Goal: Task Accomplishment & Management: Use online tool/utility

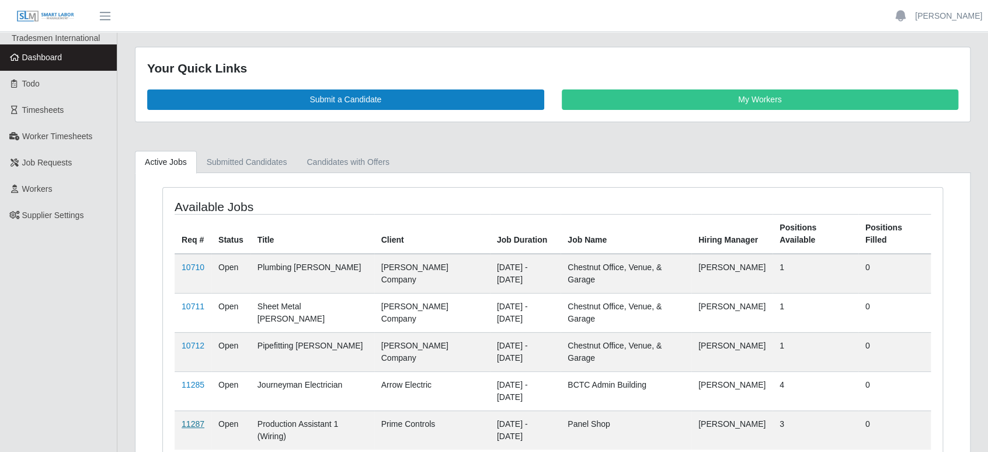
click at [196, 419] on link "11287" at bounding box center [193, 423] width 23 height 9
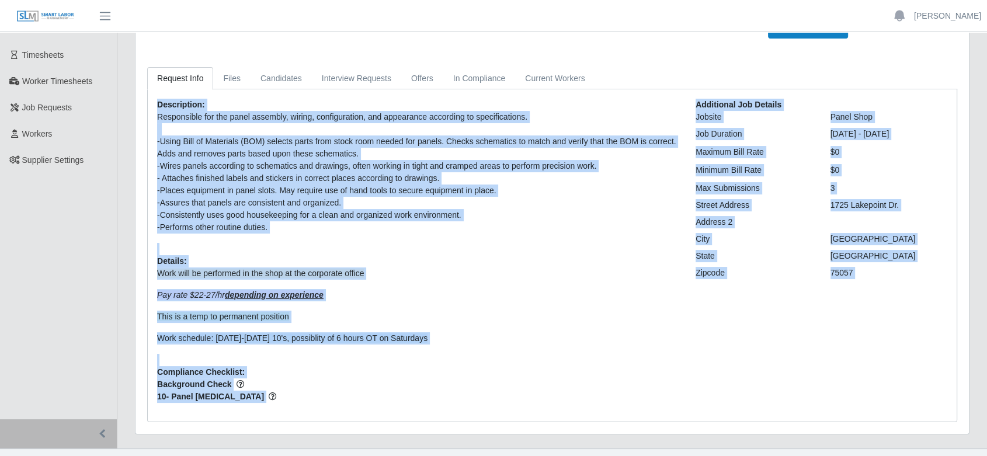
scroll to position [75, 0]
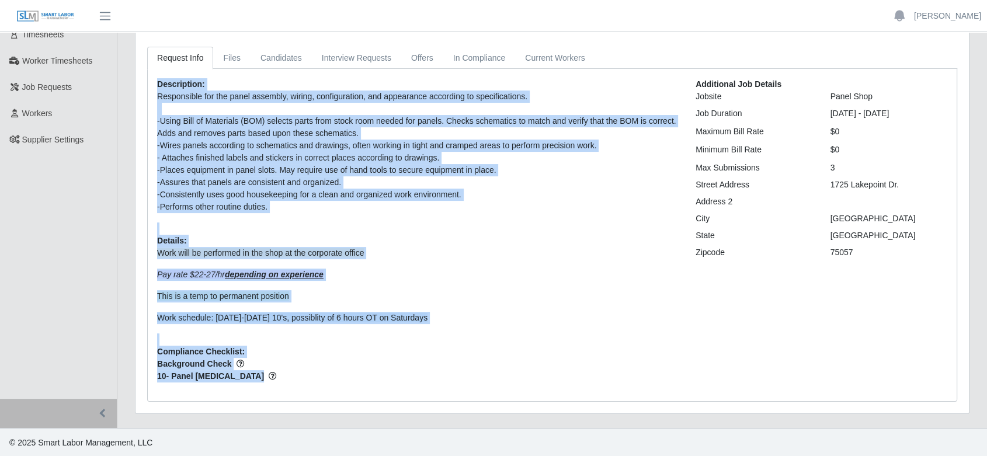
drag, startPoint x: 158, startPoint y: 159, endPoint x: 251, endPoint y: 373, distance: 233.9
click at [251, 373] on div "Description: Responsible for the panel assembly, wiring, configuration, and app…" at bounding box center [417, 235] width 539 height 314
copy div "Loremipsumd: Sitametcons adi eli seddo eiusmodt, incidi, utlaboreetdol, mag ali…"
